Goal: Task Accomplishment & Management: Use online tool/utility

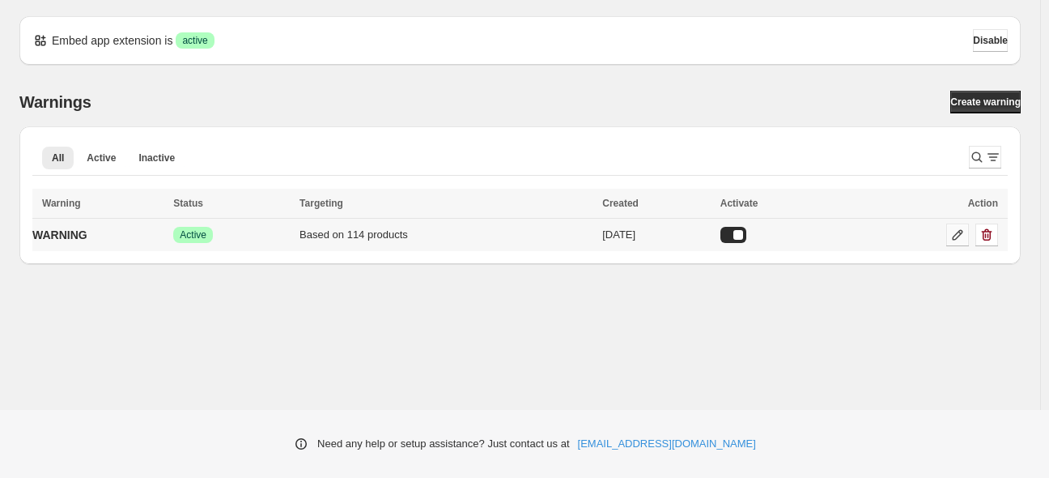
click at [956, 234] on icon at bounding box center [958, 235] width 11 height 11
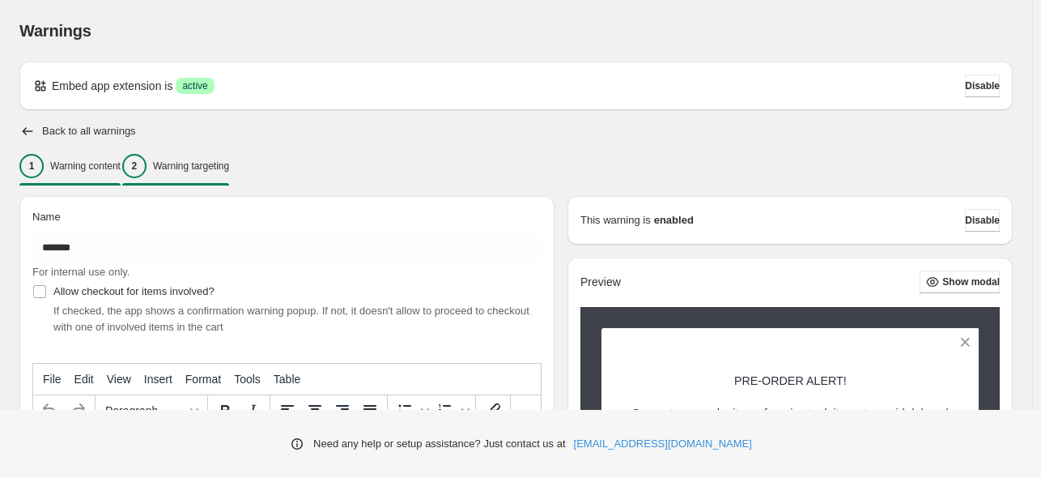
click at [229, 164] on p "Warning targeting" at bounding box center [191, 166] width 76 height 13
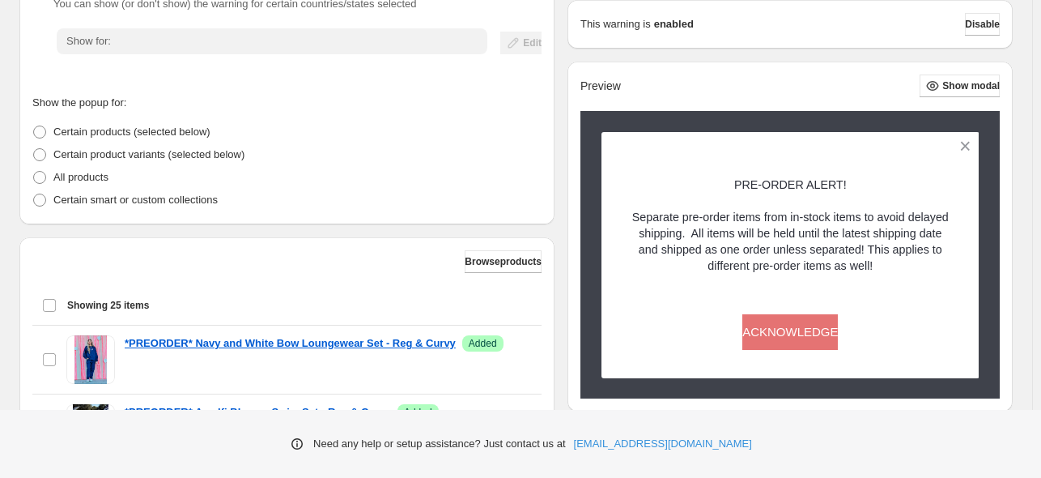
scroll to position [324, 0]
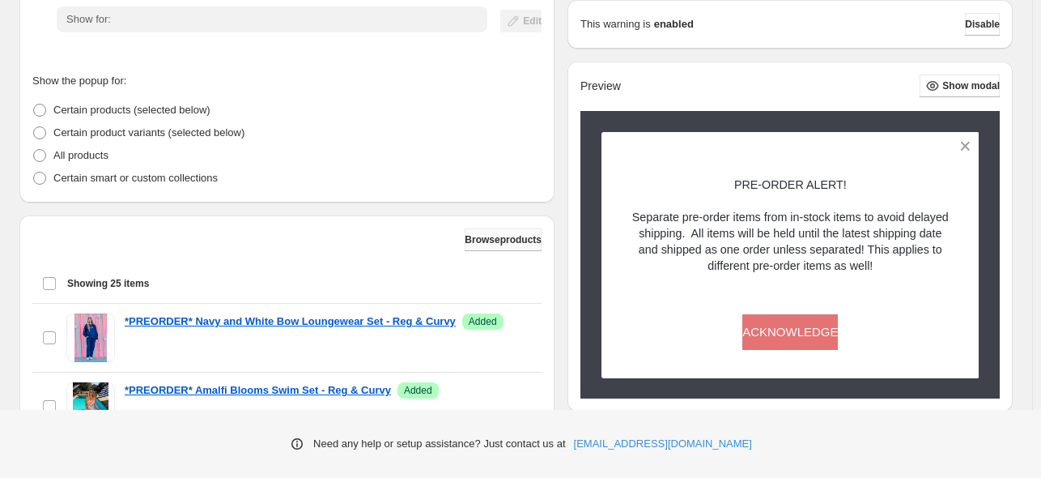
click at [468, 231] on button "Browse products" at bounding box center [503, 239] width 77 height 23
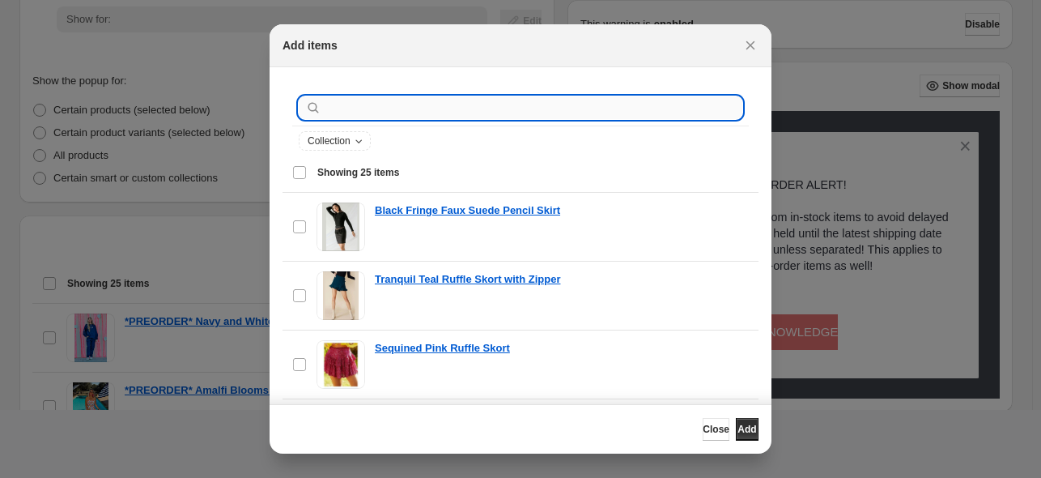
click at [385, 111] on input ":r19:" at bounding box center [534, 107] width 418 height 23
paste input "**********"
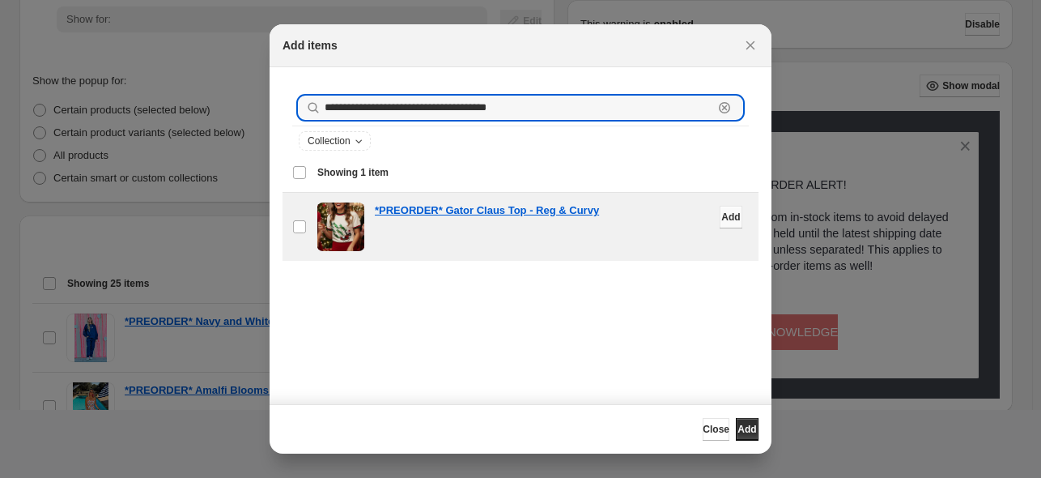
type input "**********"
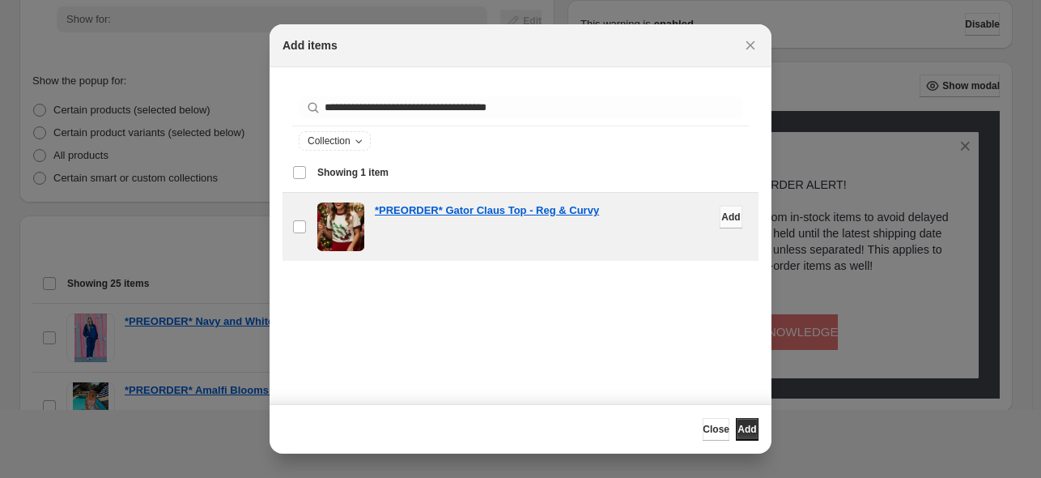
click at [721, 211] on span "Add" at bounding box center [730, 217] width 19 height 13
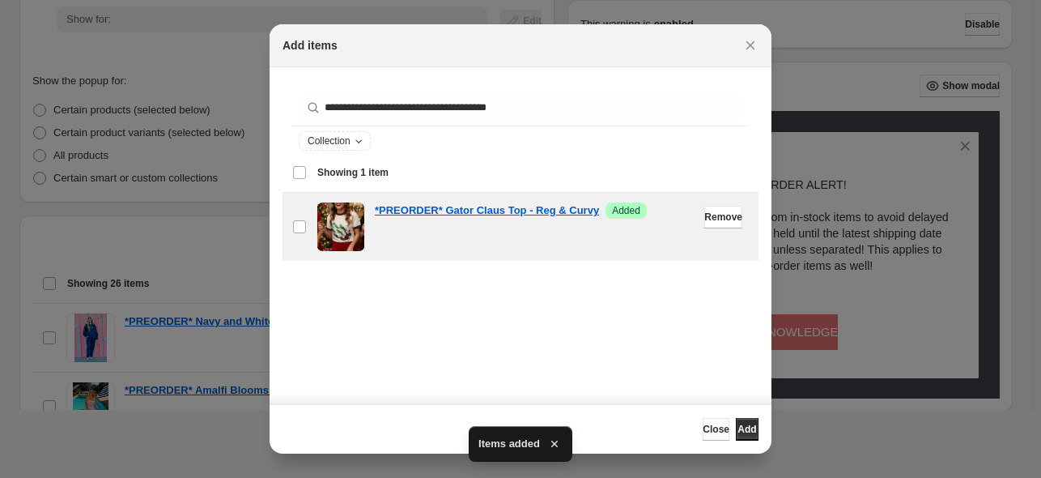
click at [703, 427] on span "Close" at bounding box center [716, 429] width 27 height 13
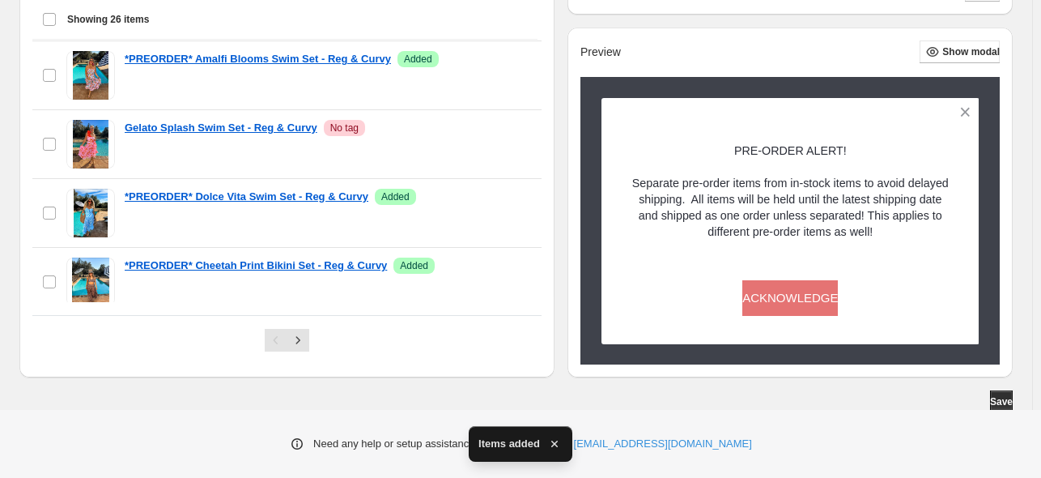
scroll to position [659, 0]
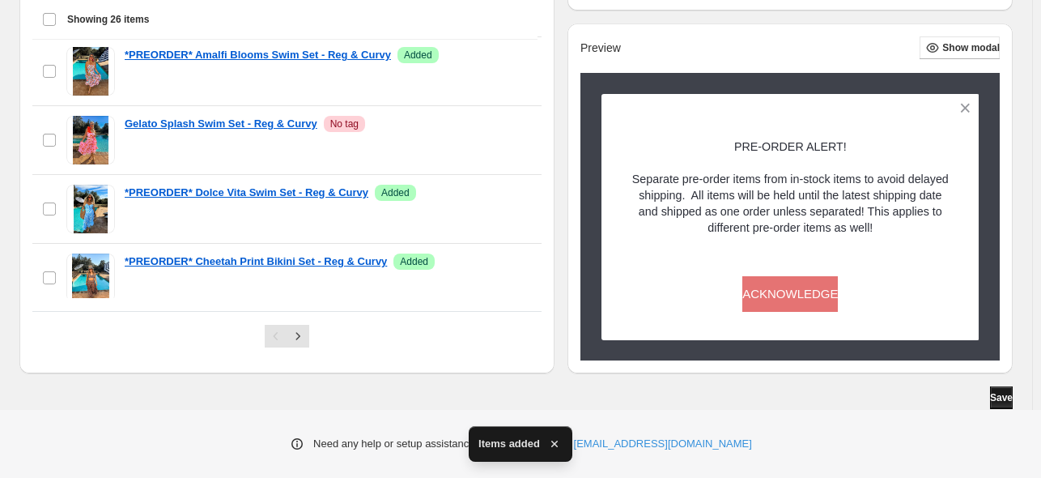
click at [1010, 402] on span "Save" at bounding box center [1001, 397] width 23 height 13
